Goal: Task Accomplishment & Management: Use online tool/utility

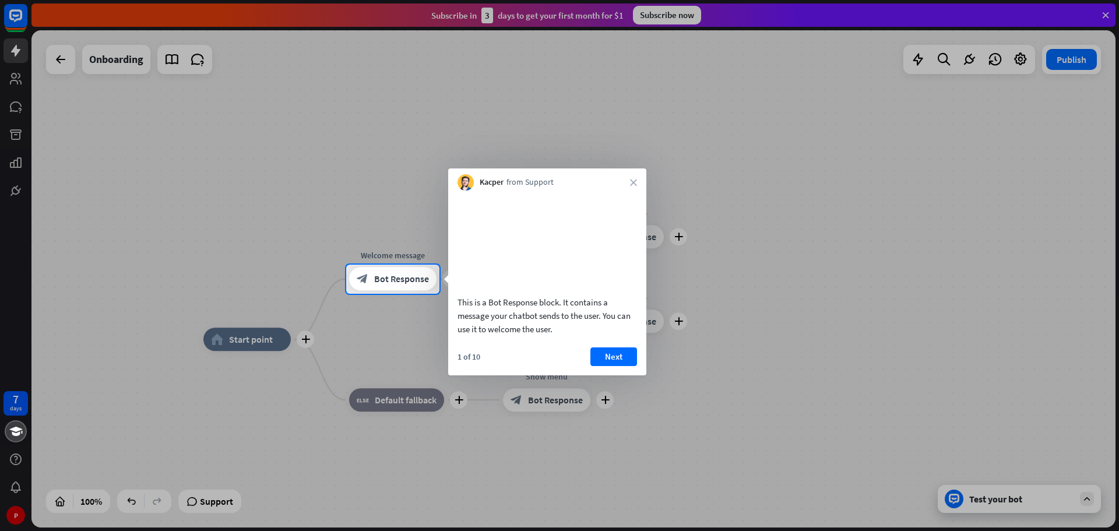
click at [628, 179] on div "Kacper from Support close" at bounding box center [547, 179] width 198 height 22
click at [633, 184] on icon "close" at bounding box center [633, 182] width 7 height 7
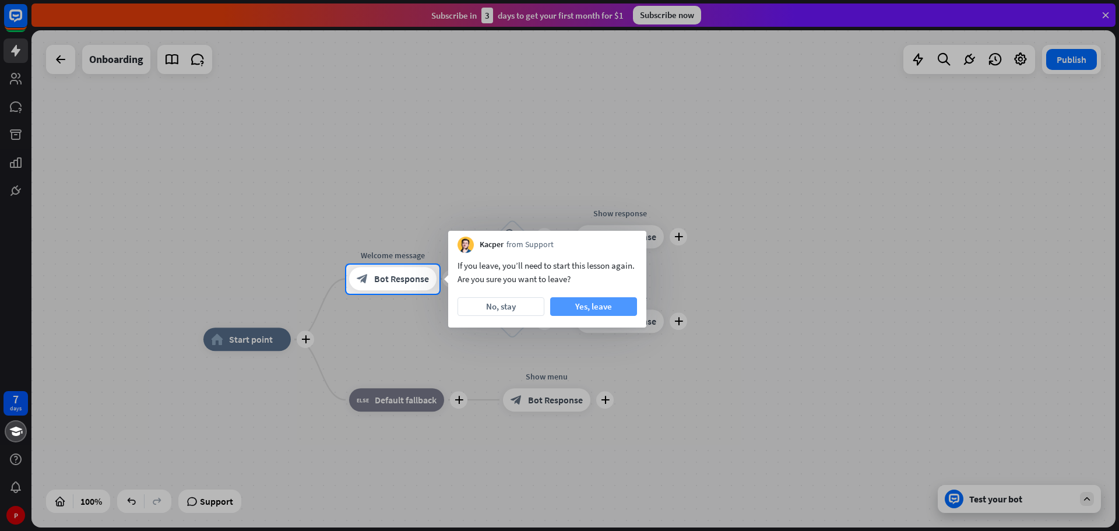
click at [602, 312] on button "Yes, leave" at bounding box center [593, 306] width 87 height 19
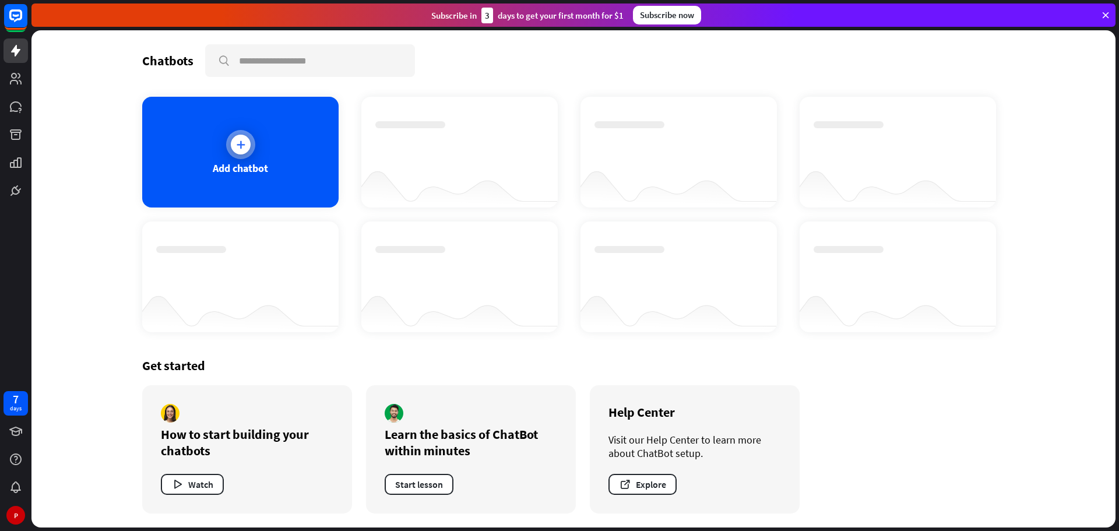
click at [284, 172] on div "Add chatbot" at bounding box center [240, 152] width 196 height 111
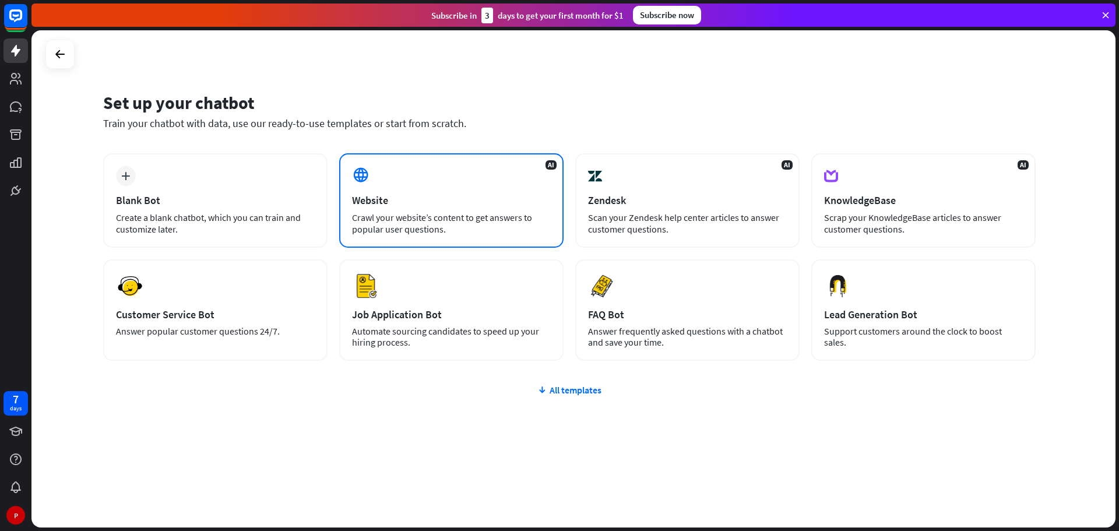
click at [429, 199] on div "Website" at bounding box center [451, 199] width 199 height 13
